Goal: Register for event/course

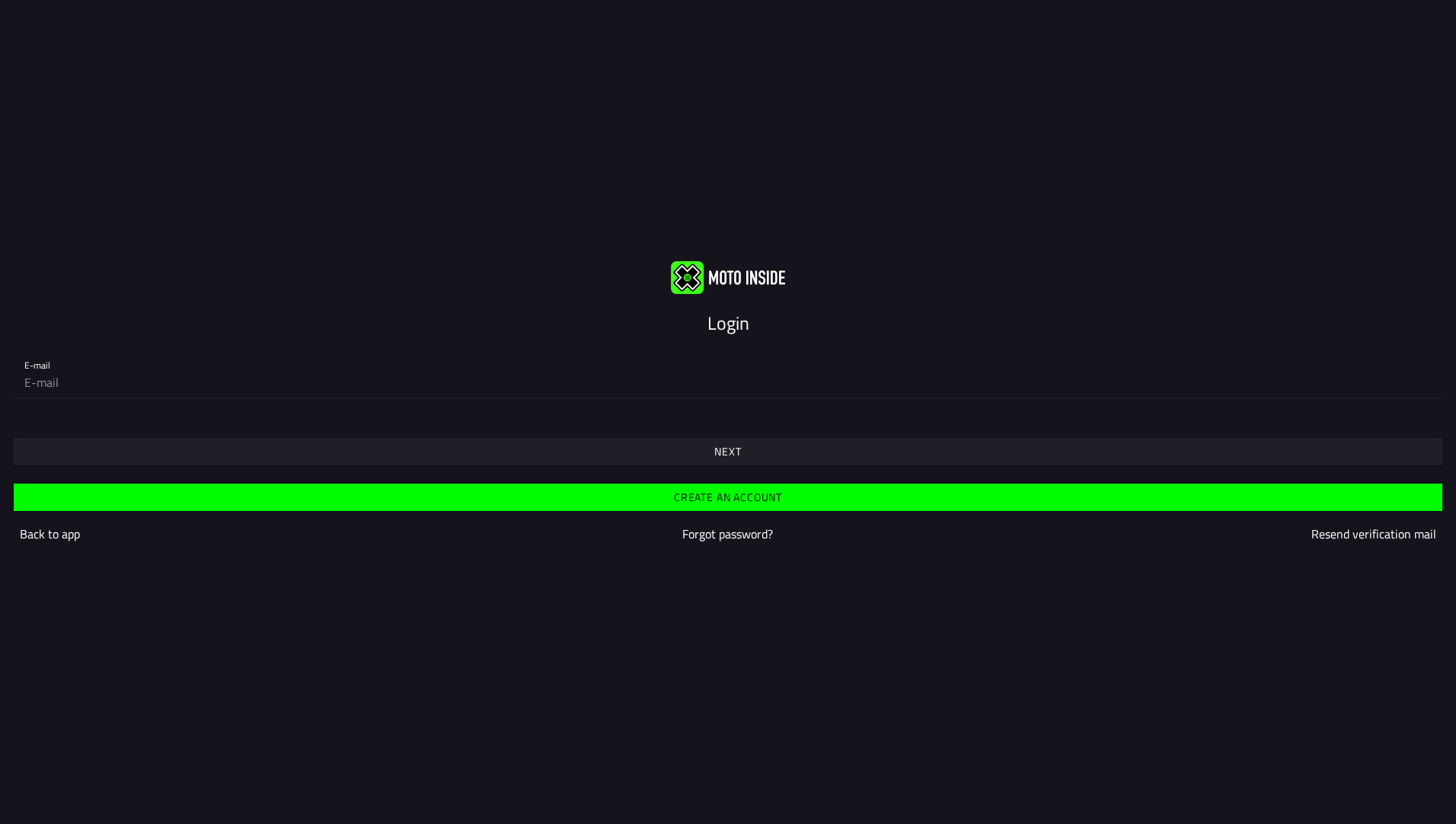
click at [63, 379] on input "email" at bounding box center [728, 382] width 1407 height 30
type input "[EMAIL_ADDRESS][DOMAIN_NAME]"
click at [0, 0] on slot "Next" at bounding box center [0, 0] width 0 height 0
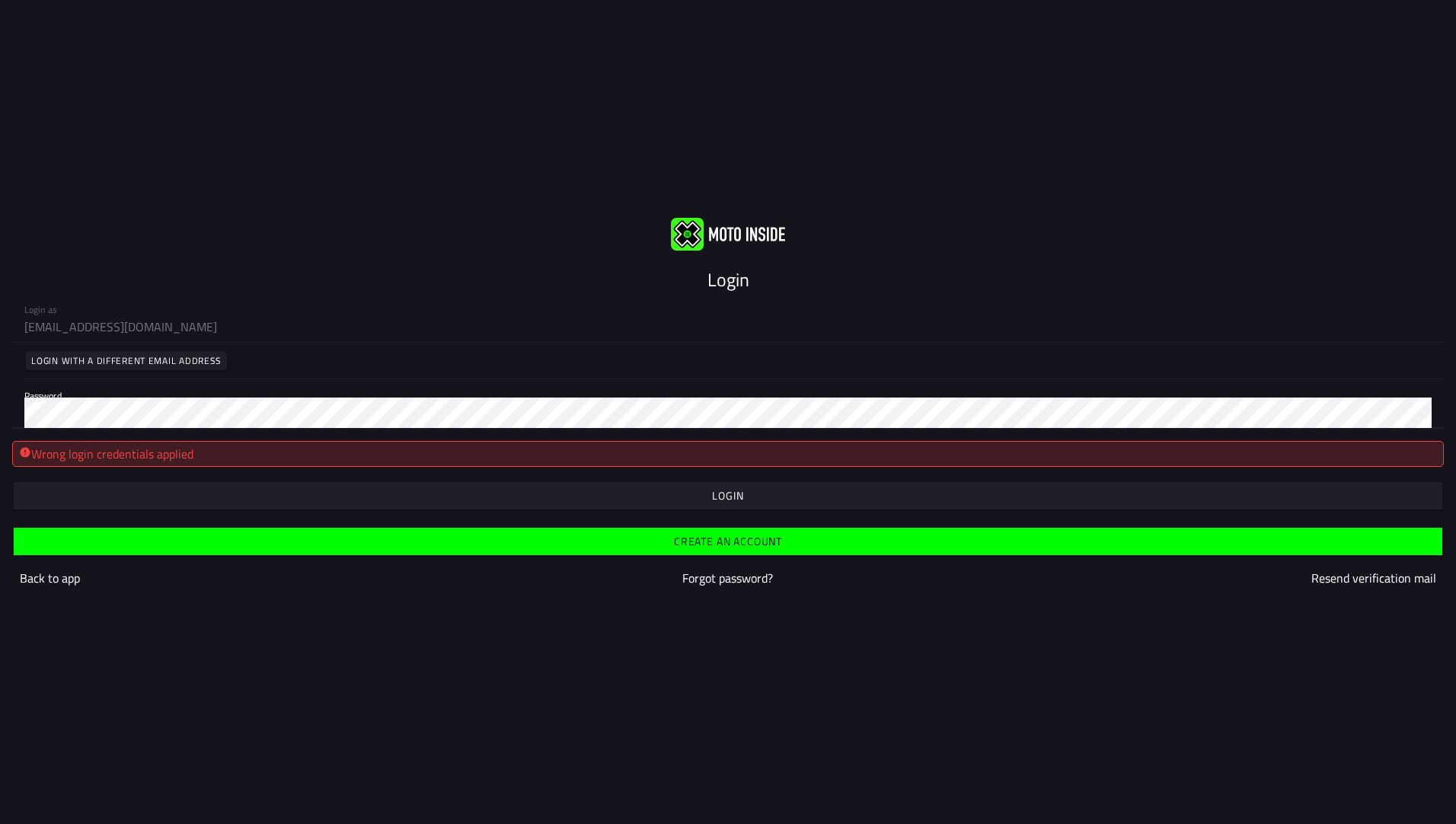
click at [0, 405] on html "Login Login as [EMAIL_ADDRESS][DOMAIN_NAME] Login with a different email addres…" at bounding box center [728, 412] width 1456 height 824
click at [746, 497] on span "button" at bounding box center [728, 495] width 1406 height 28
click at [0, 404] on html "Login Login as [EMAIL_ADDRESS][DOMAIN_NAME] Login with a different email addres…" at bounding box center [728, 412] width 1456 height 824
click at [0, 410] on html "Login Login as [EMAIL_ADDRESS][DOMAIN_NAME] Login with a different email addres…" at bounding box center [728, 412] width 1456 height 824
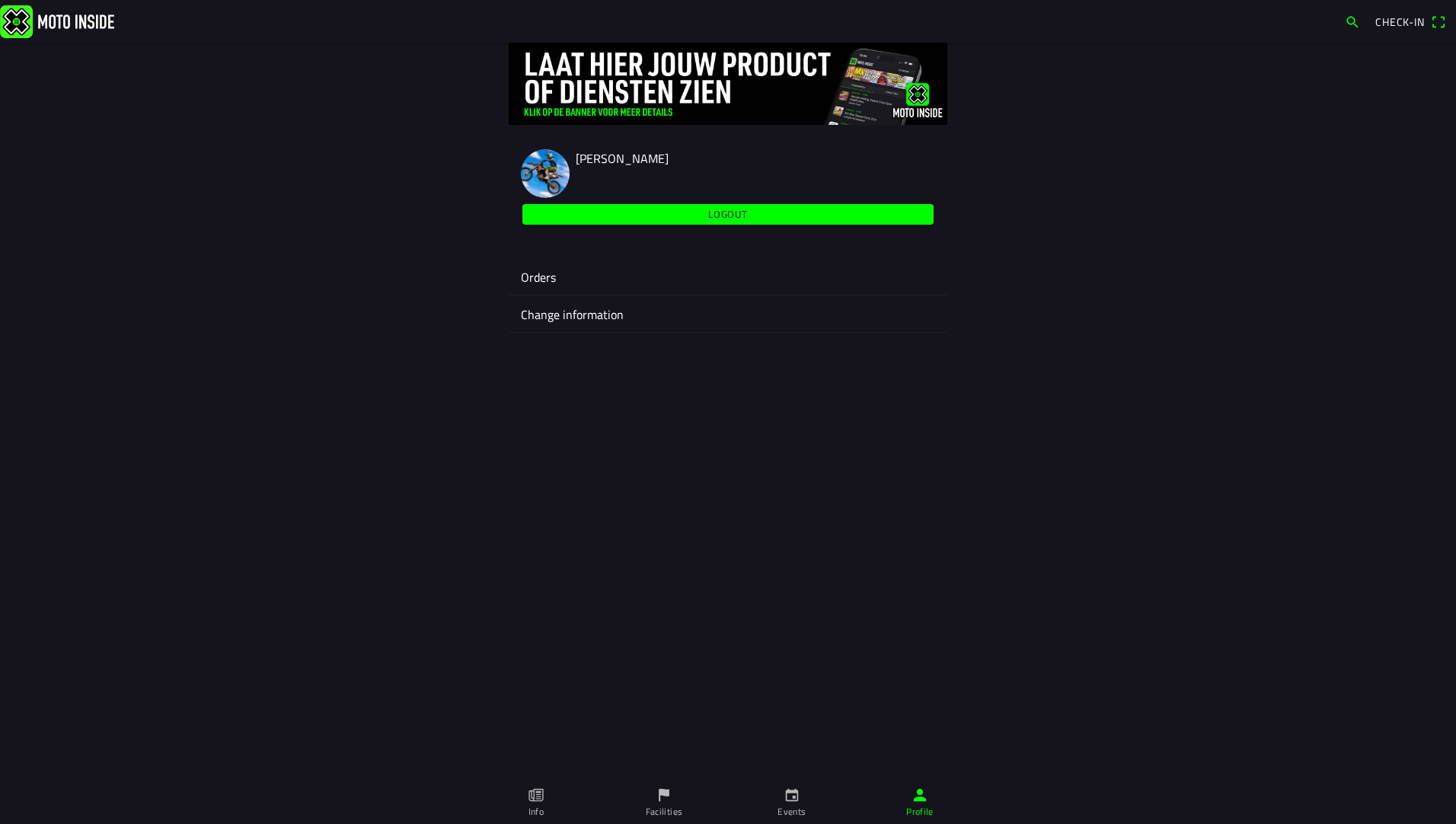
click at [778, 796] on link "Events" at bounding box center [792, 802] width 128 height 43
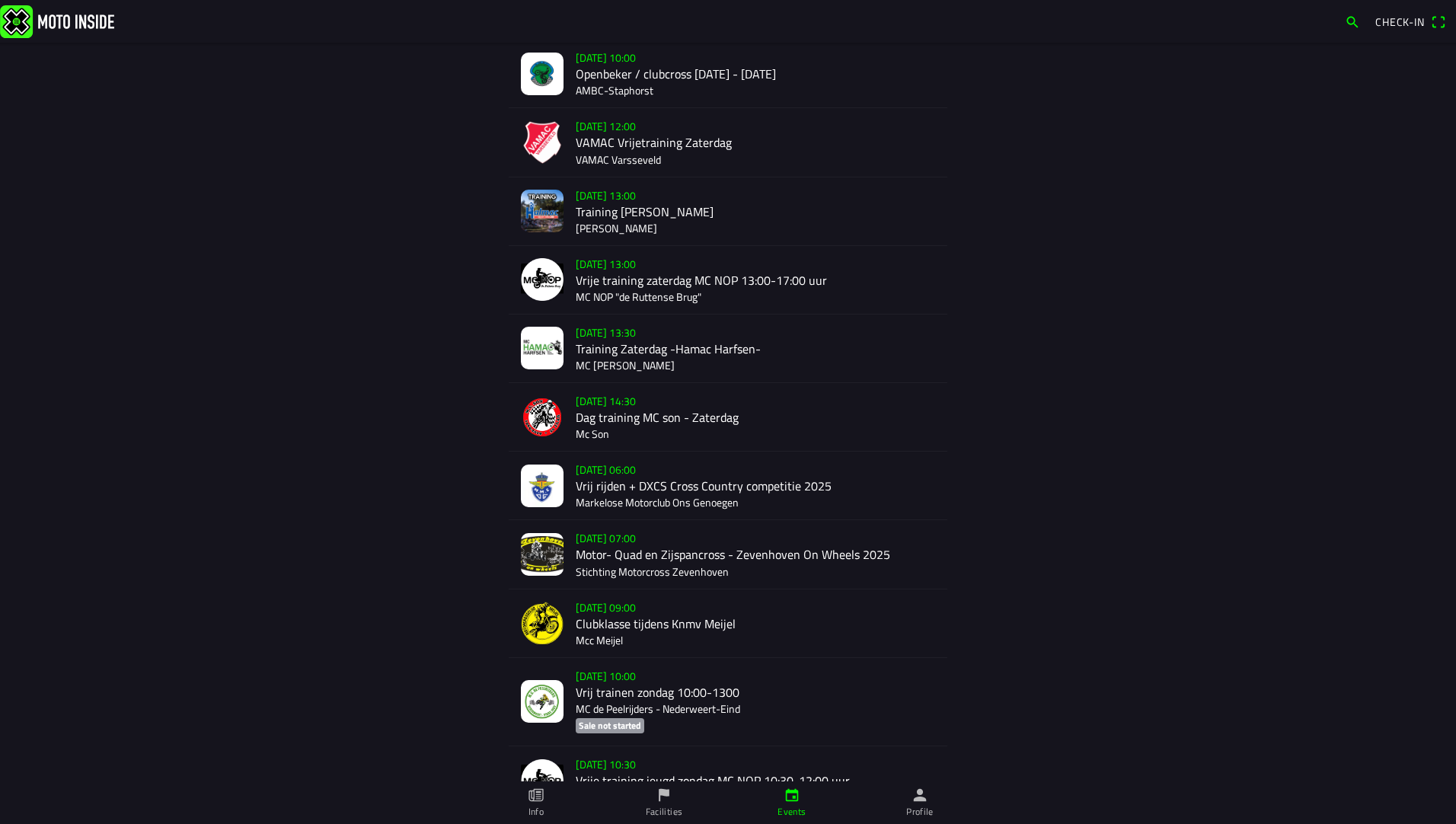
scroll to position [609, 0]
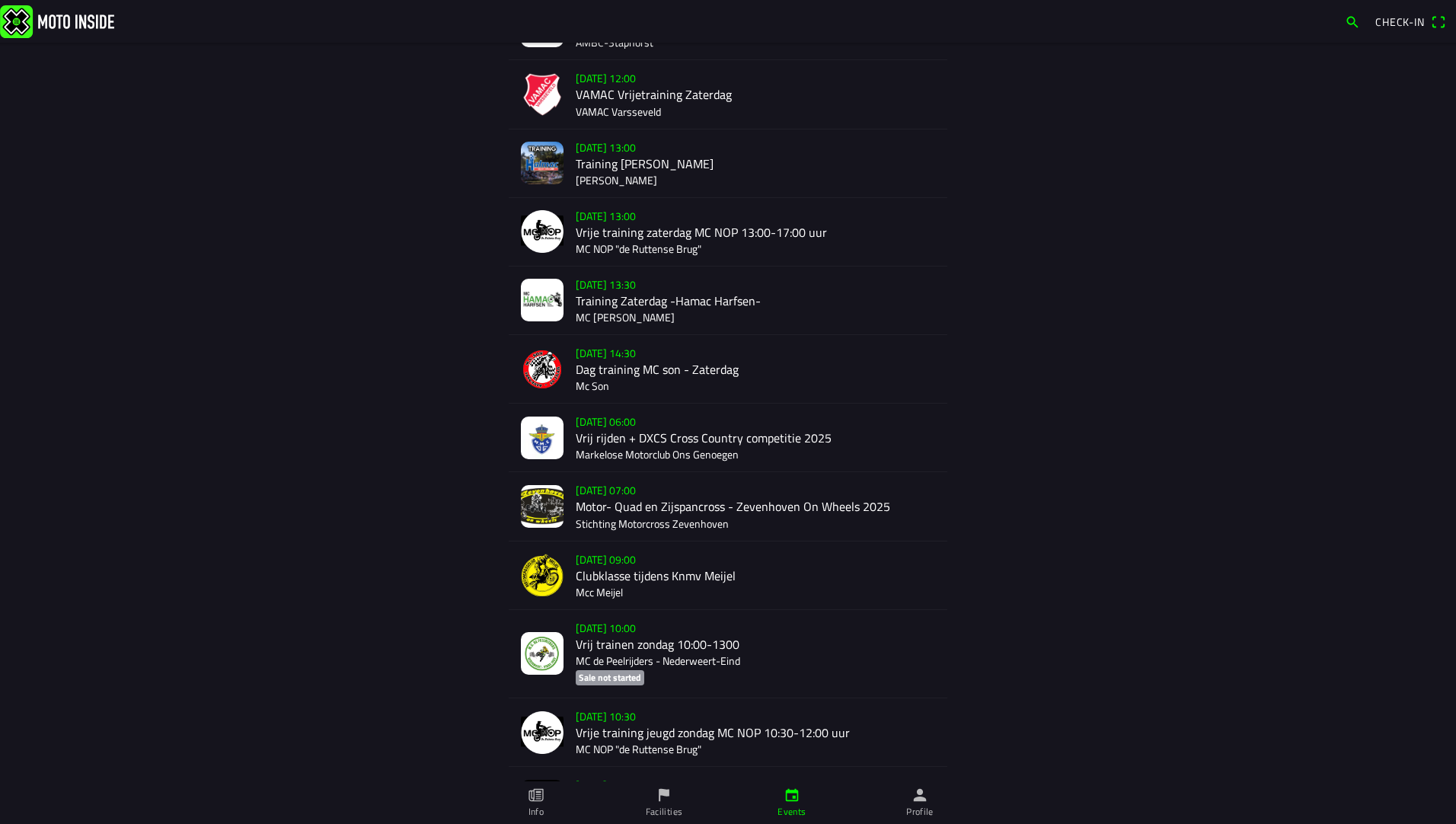
click at [684, 573] on div "[DATE] 09:00 Clubklasse tijdens Knmv [PERSON_NAME]" at bounding box center [755, 575] width 359 height 68
